Goal: Task Accomplishment & Management: Use online tool/utility

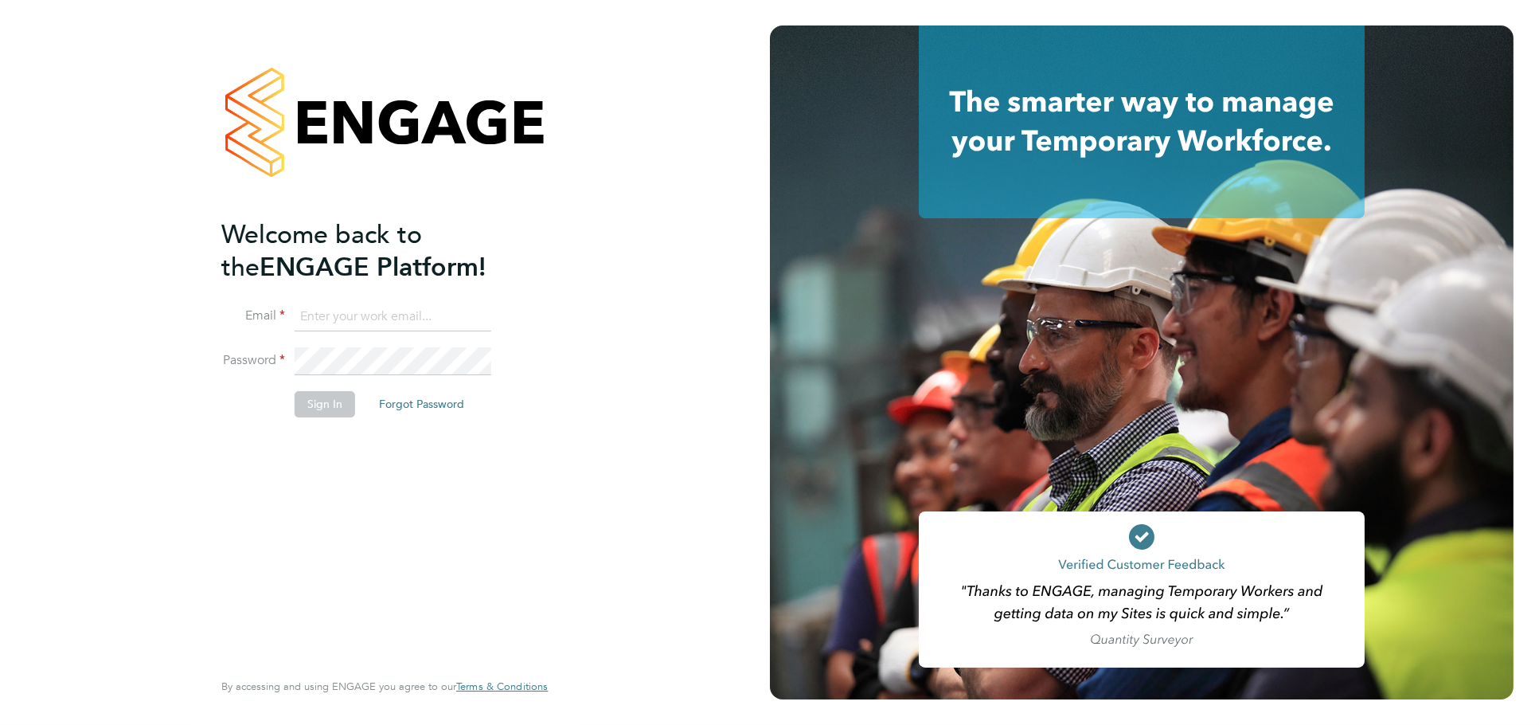
type input "[PERSON_NAME][EMAIL_ADDRESS][DOMAIN_NAME]"
click at [318, 386] on li "Password" at bounding box center [376, 369] width 311 height 45
click at [318, 402] on button "Sign In" at bounding box center [325, 403] width 61 height 25
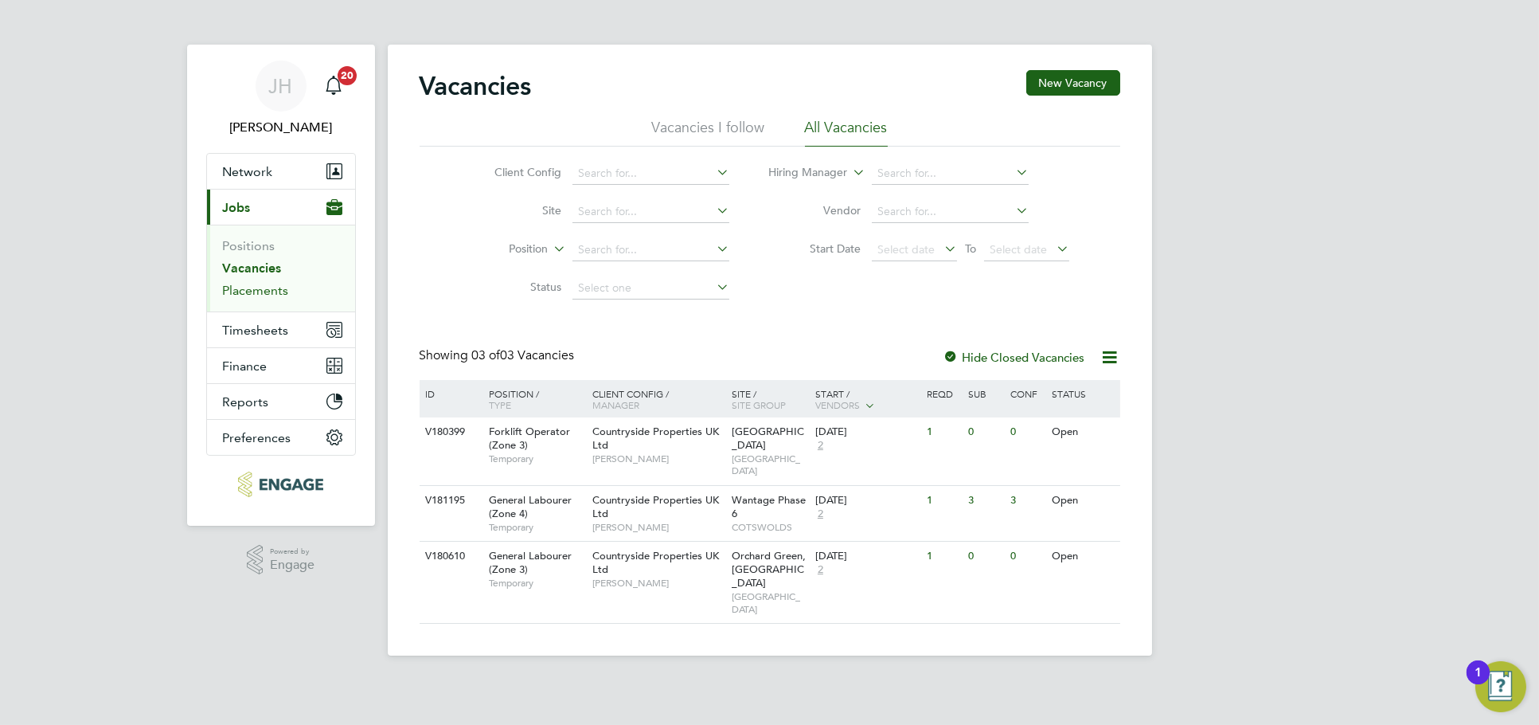
click at [244, 289] on link "Placements" at bounding box center [256, 290] width 66 height 15
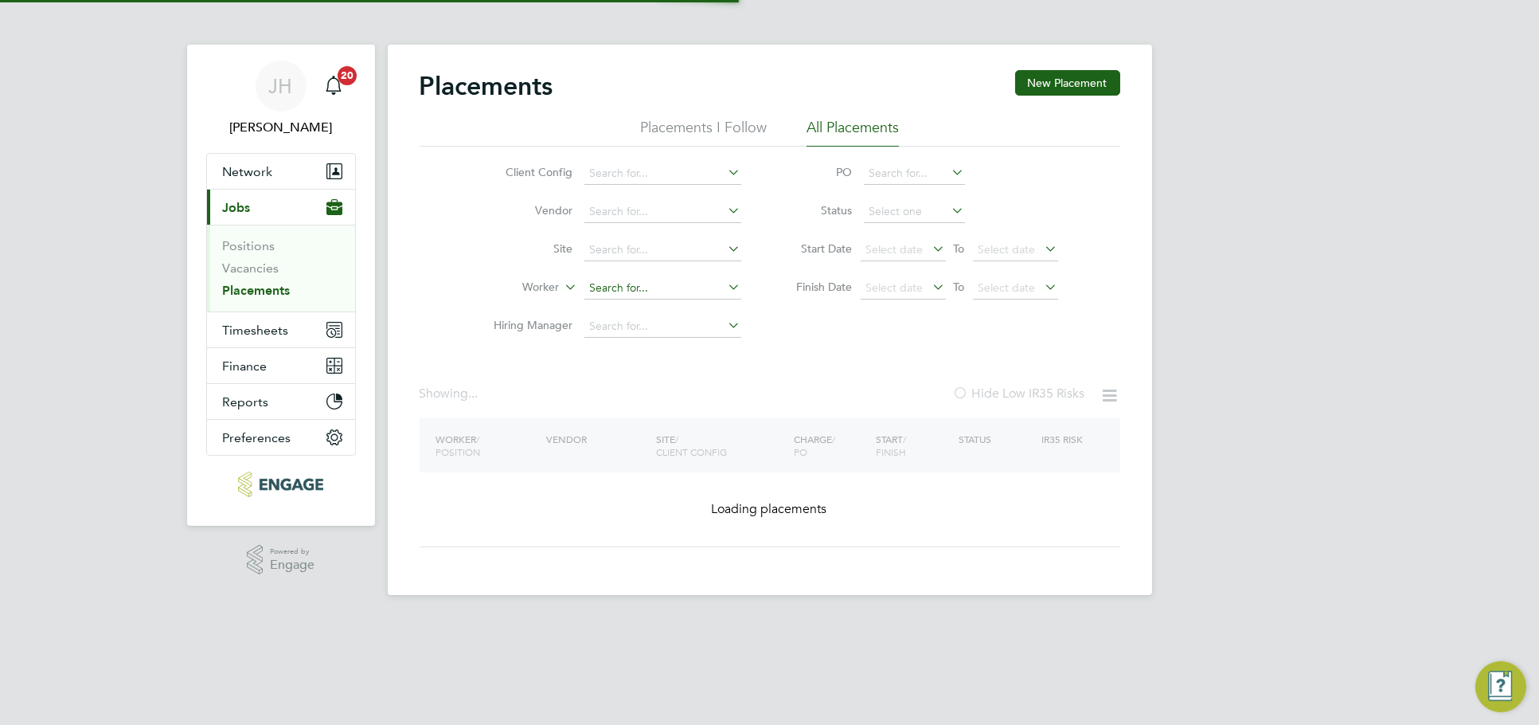
click at [605, 292] on input at bounding box center [662, 288] width 157 height 22
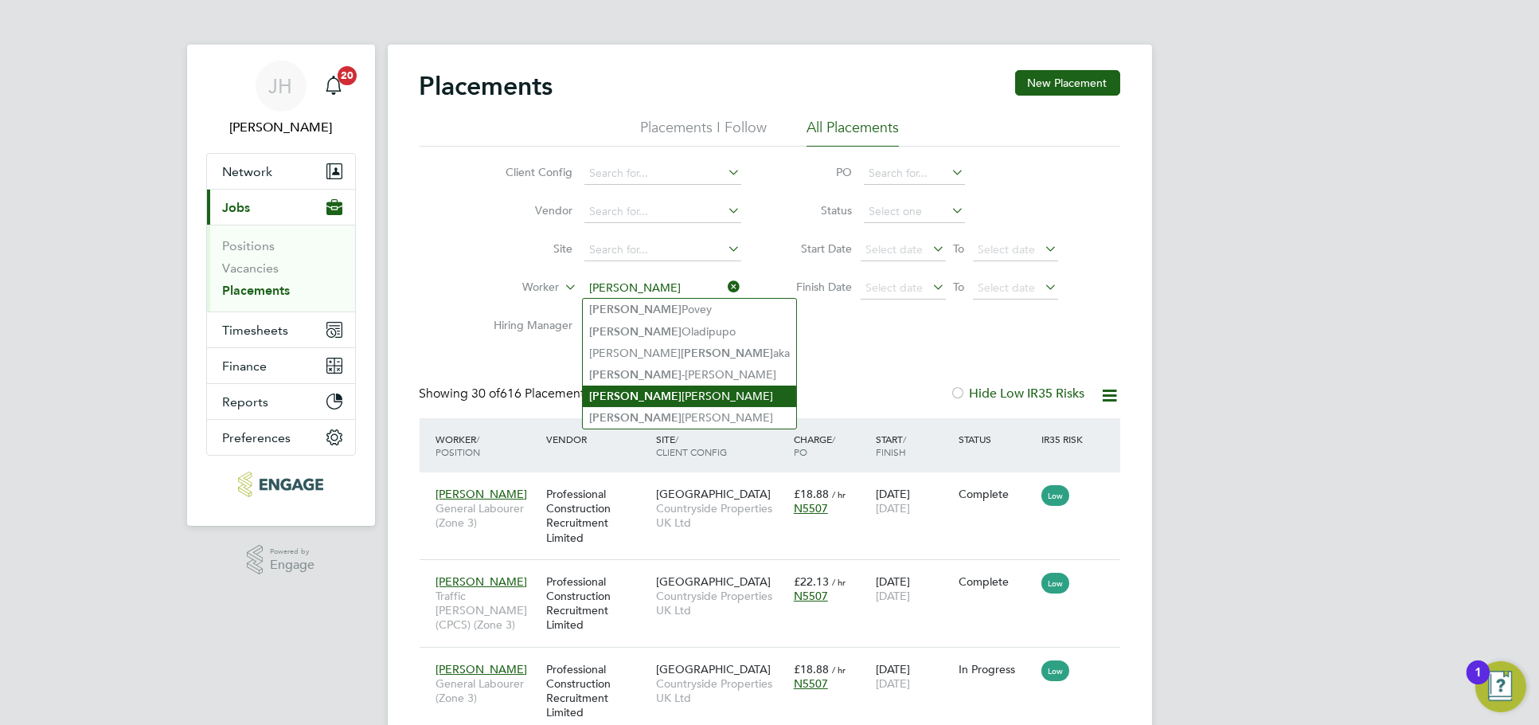
click at [649, 395] on li "Paul Cawvey" at bounding box center [689, 395] width 213 height 21
type input "Paul Cawvey"
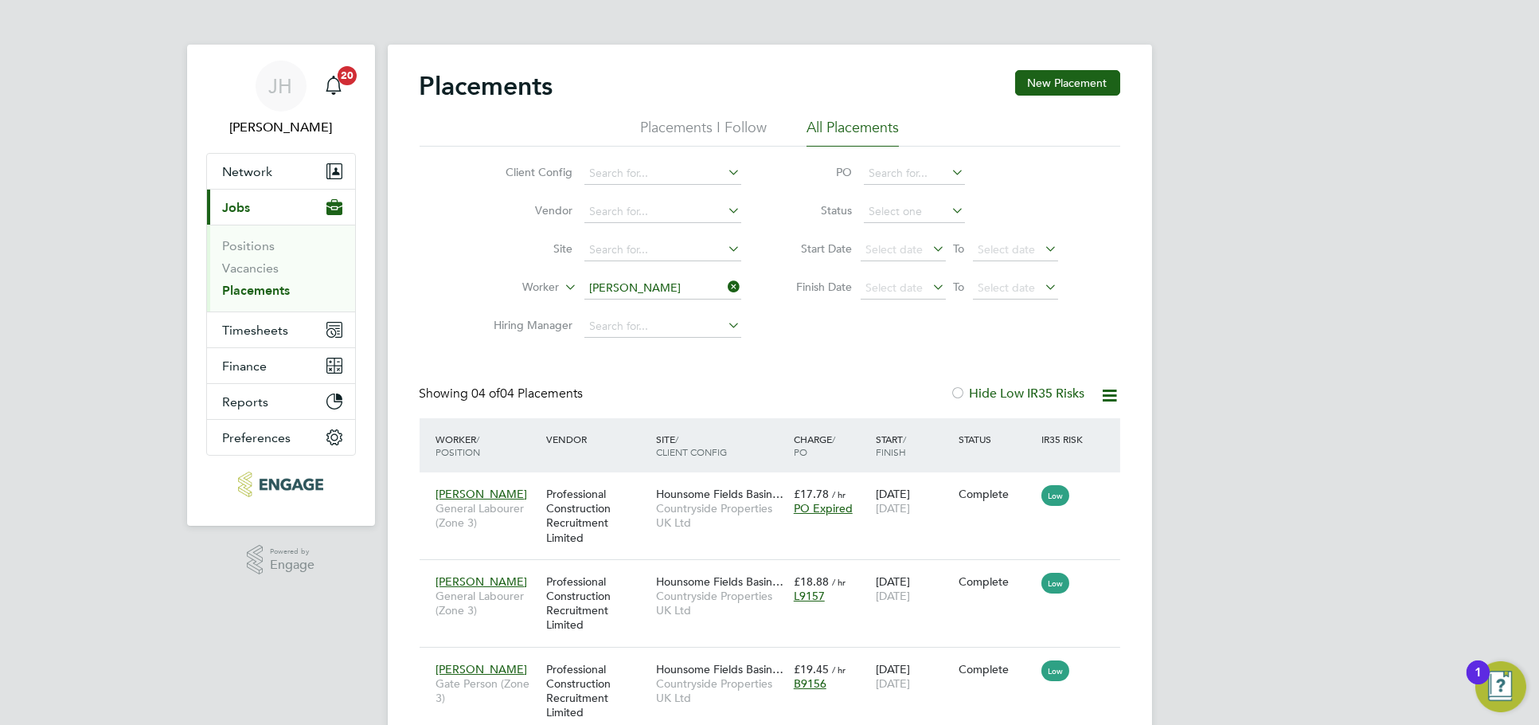
click at [725, 283] on icon at bounding box center [725, 286] width 0 height 22
